Goal: Task Accomplishment & Management: Manage account settings

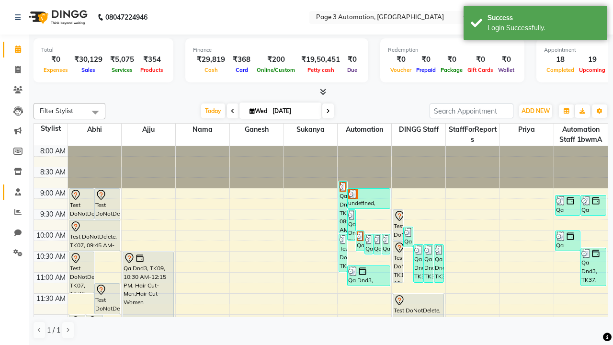
click at [14, 192] on span at bounding box center [18, 192] width 17 height 11
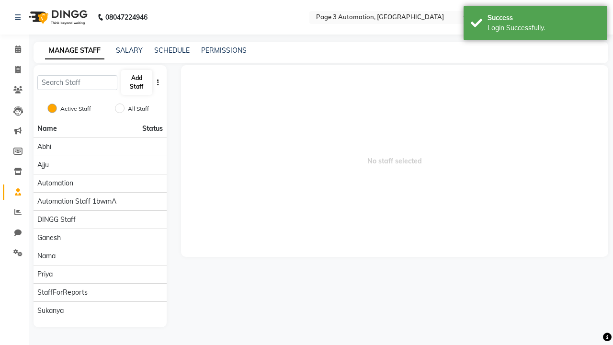
click at [14, 192] on span at bounding box center [18, 192] width 17 height 11
click at [137, 82] on button "Add Staff" at bounding box center [136, 82] width 31 height 25
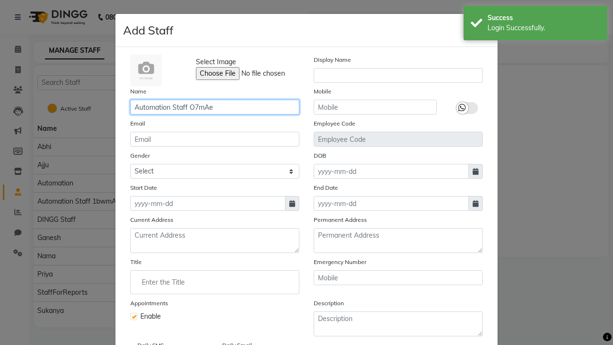
type input "Automation Staff O7mAe"
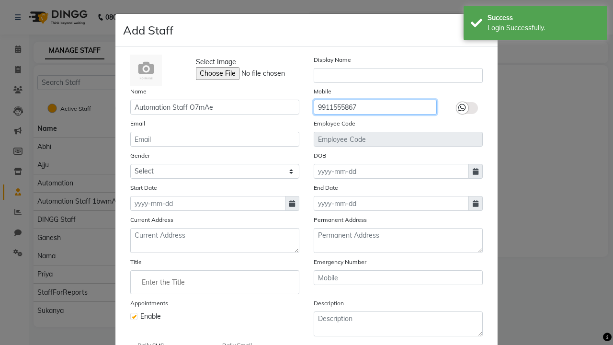
type input "9911555867"
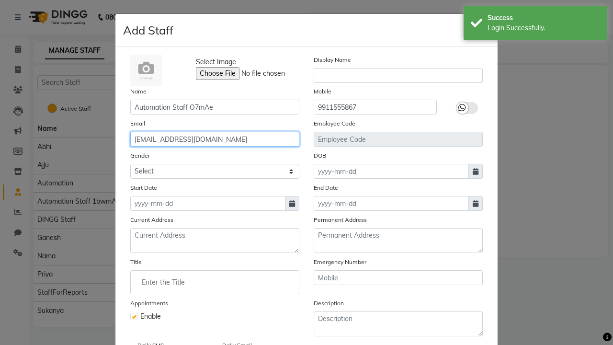
type input "[EMAIL_ADDRESS][DOMAIN_NAME]"
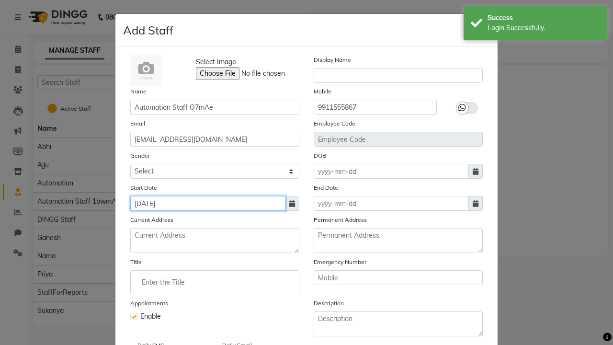
type input "[DATE]"
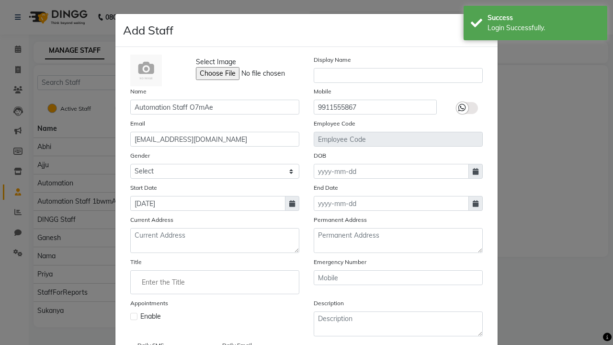
checkbox input "false"
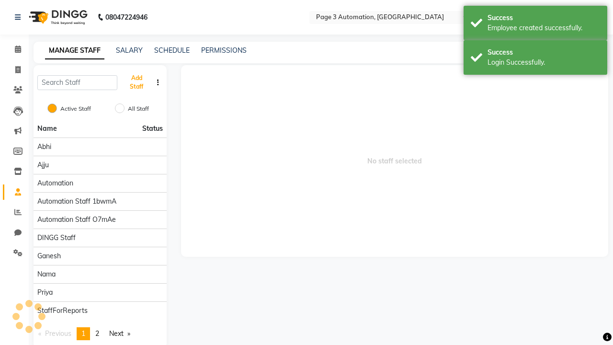
scroll to position [78, 0]
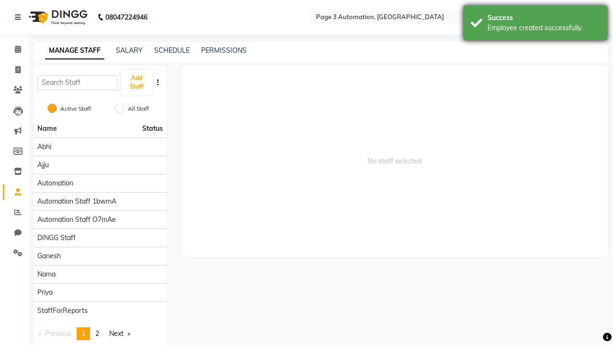
click at [536, 24] on div "Employee created successfully." at bounding box center [544, 28] width 113 height 10
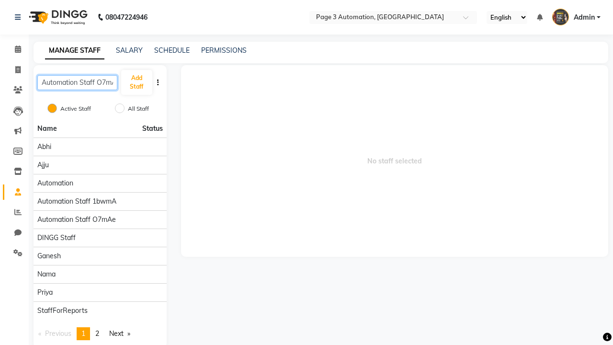
scroll to position [0, 7]
type input "Automation Staff O7mAe"
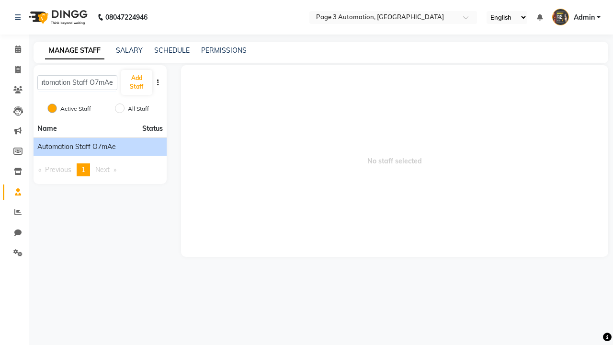
click at [100, 147] on span "Automation Staff O7mAe" at bounding box center [76, 147] width 79 height 10
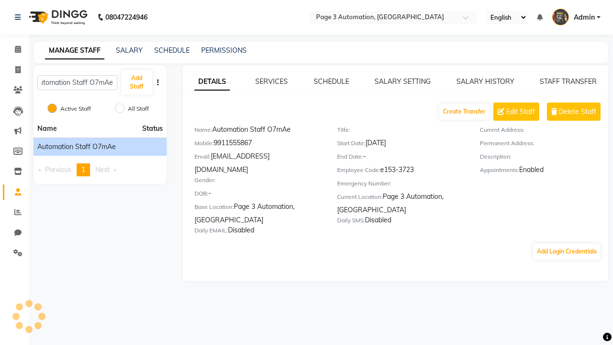
scroll to position [0, 0]
click at [402, 81] on link "SALARY SETTING" at bounding box center [403, 81] width 56 height 9
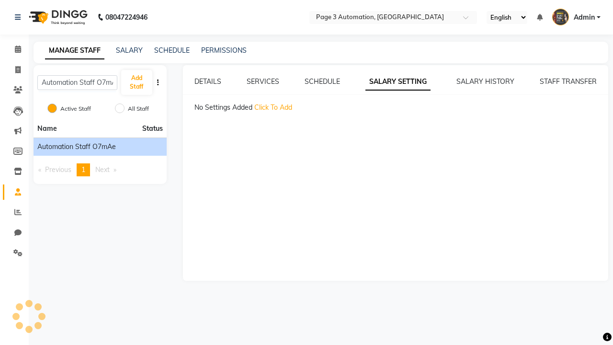
click at [273, 107] on span "Click To Add" at bounding box center [273, 107] width 38 height 9
select select "monthly"
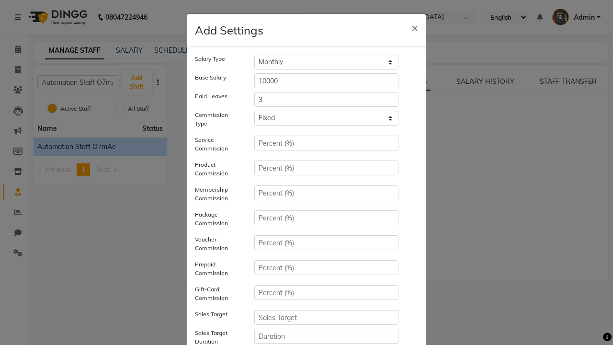
type input "3"
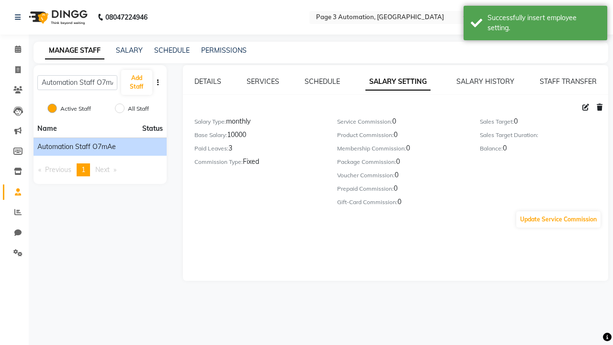
click at [536, 24] on div "Successfully insert employee setting." at bounding box center [544, 23] width 113 height 20
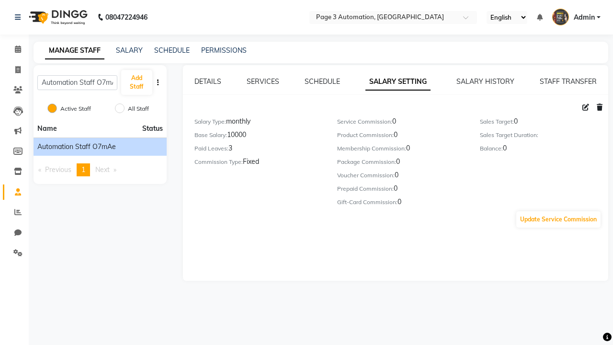
click at [586, 107] on icon at bounding box center [586, 107] width 7 height 7
select select "monthly"
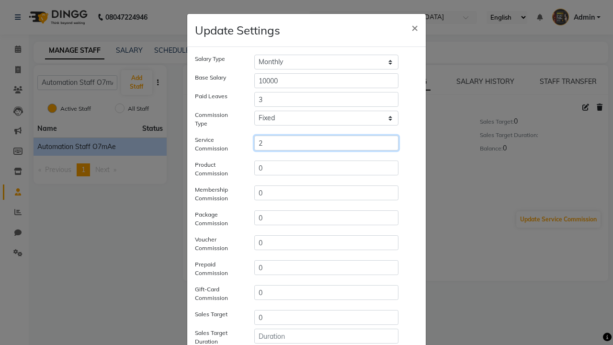
type input "2"
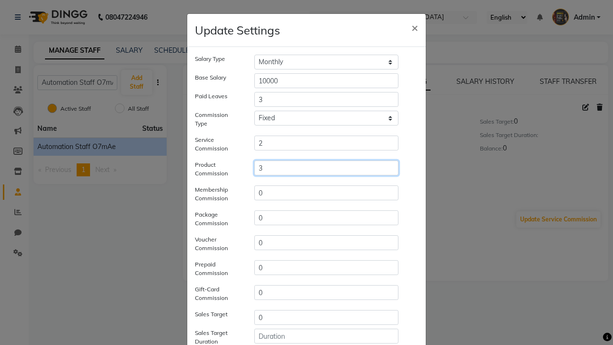
type input "3"
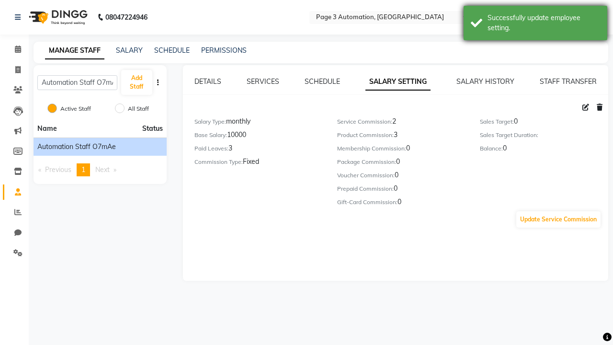
click at [536, 24] on div "Successfully update employee setting." at bounding box center [544, 23] width 113 height 20
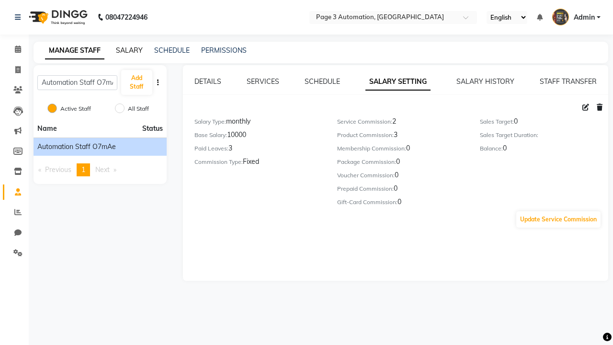
click at [129, 50] on link "SALARY" at bounding box center [129, 50] width 27 height 9
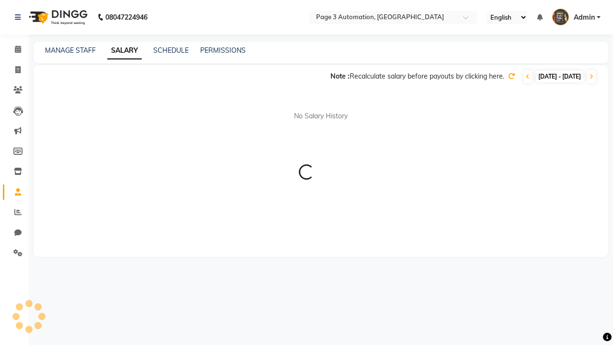
click at [526, 77] on icon at bounding box center [528, 77] width 4 height 6
click at [508, 76] on icon at bounding box center [511, 76] width 7 height 7
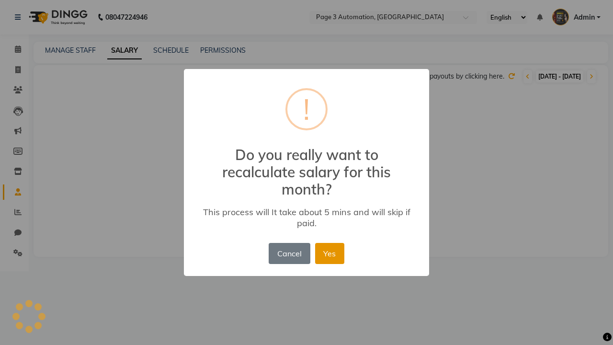
click at [330, 253] on button "Yes" at bounding box center [329, 253] width 29 height 21
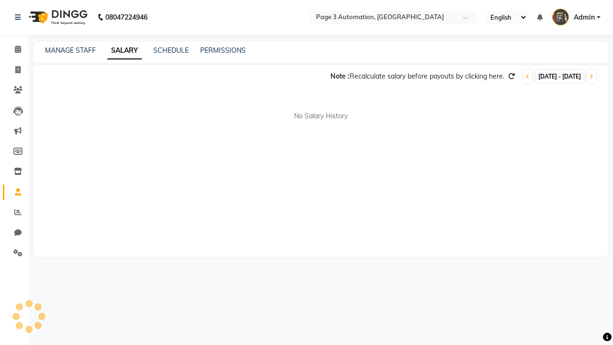
select select "1"
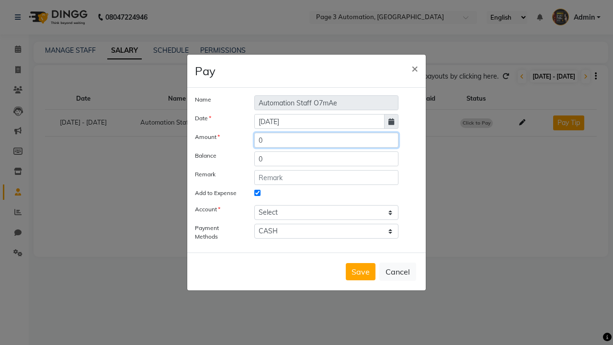
type input "15"
select select "1486"
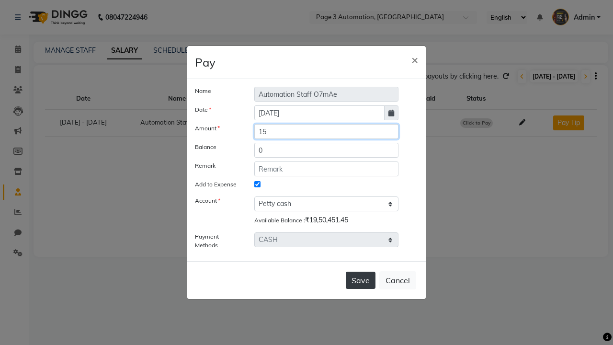
type input "15"
click at [361, 280] on button "Save" at bounding box center [361, 280] width 30 height 17
select select
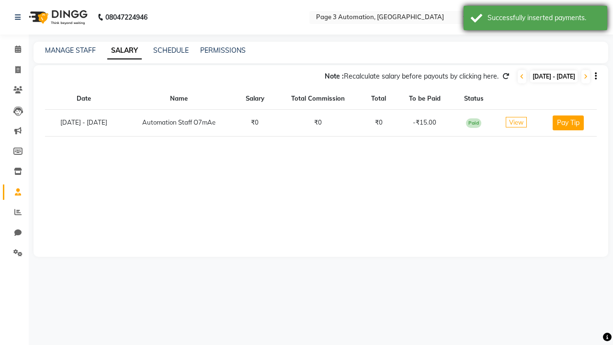
click at [536, 19] on div "Successfully inserted payments." at bounding box center [544, 18] width 113 height 10
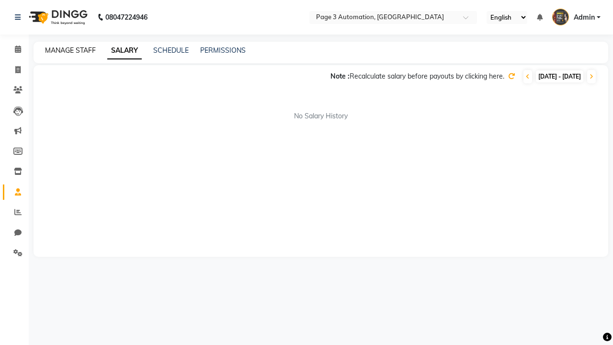
click at [70, 50] on link "MANAGE STAFF" at bounding box center [70, 50] width 51 height 9
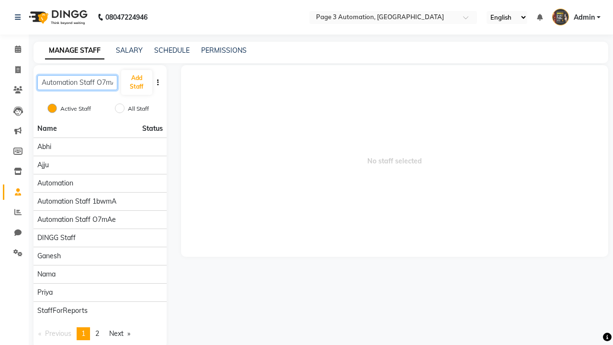
scroll to position [0, 7]
type input "Automation Staff O7mAe"
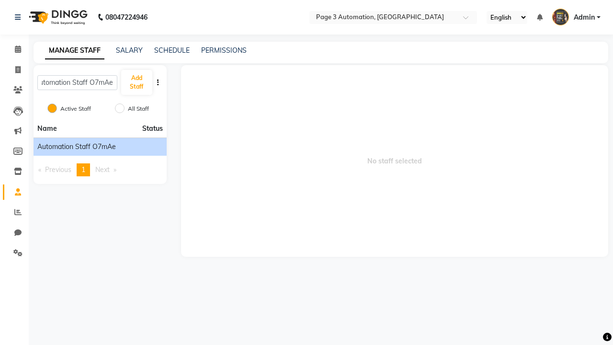
click at [100, 147] on span "Automation Staff O7mAe" at bounding box center [76, 147] width 79 height 10
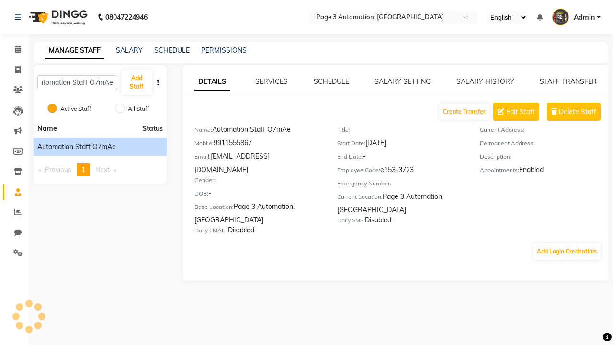
scroll to position [0, 0]
